Goal: Navigation & Orientation: Find specific page/section

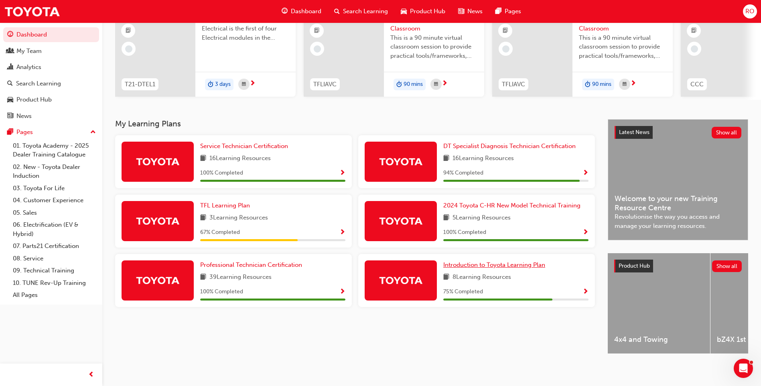
scroll to position [93, 0]
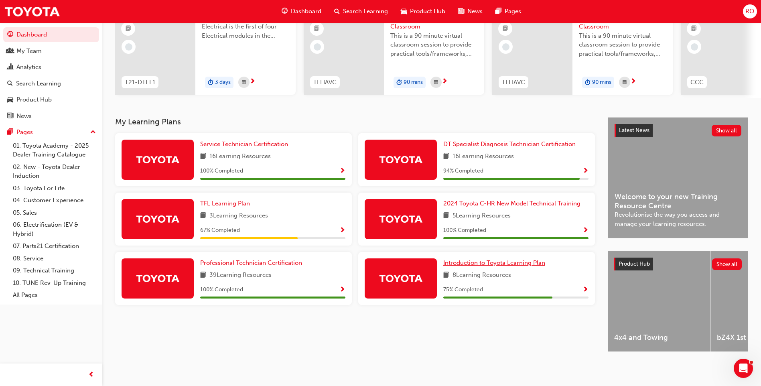
click at [506, 260] on span "Introduction to Toyota Learning Plan" at bounding box center [494, 262] width 102 height 7
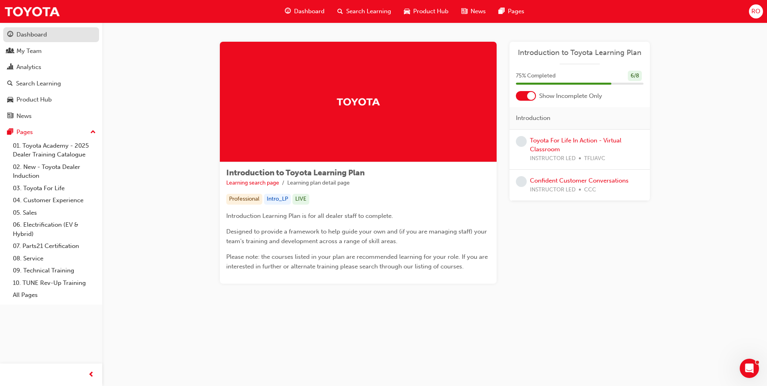
click at [41, 37] on div "Dashboard" at bounding box center [31, 34] width 30 height 9
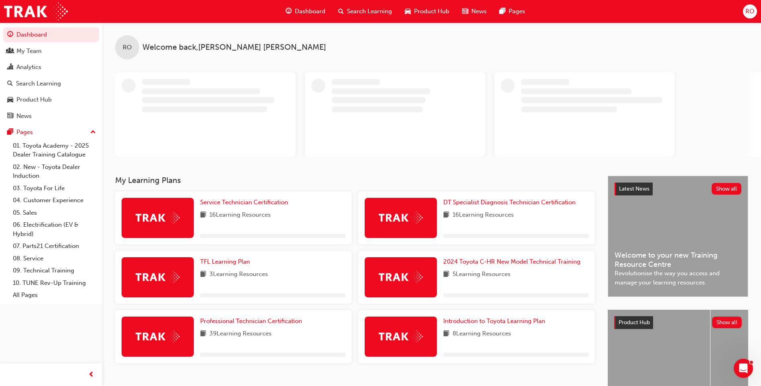
click at [749, 10] on span "RO" at bounding box center [749, 11] width 9 height 9
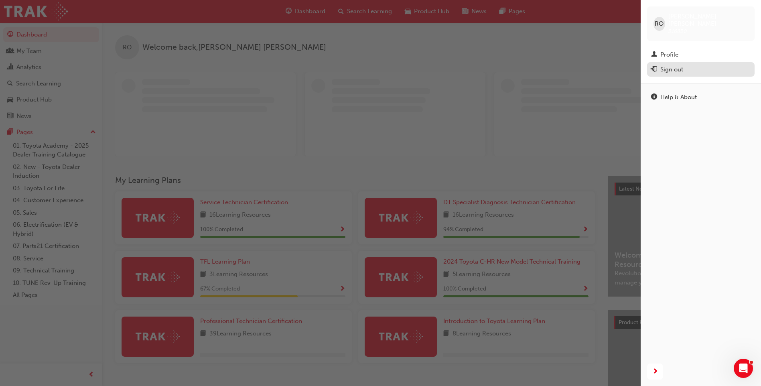
click at [680, 65] on div "Sign out" at bounding box center [671, 69] width 23 height 9
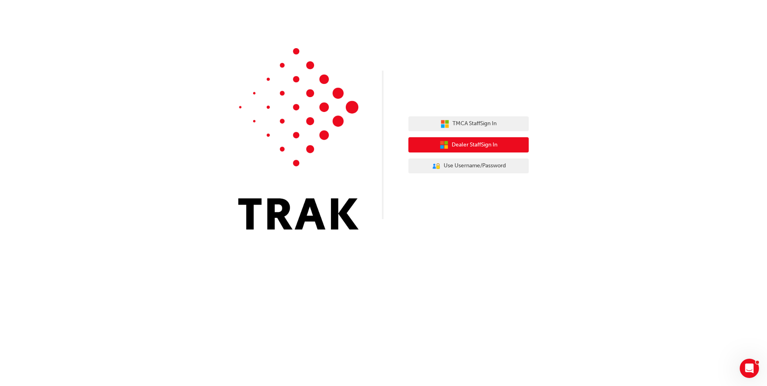
click at [488, 140] on button "Dealer Staff Sign In" at bounding box center [468, 144] width 120 height 15
